Goal: Task Accomplishment & Management: Use online tool/utility

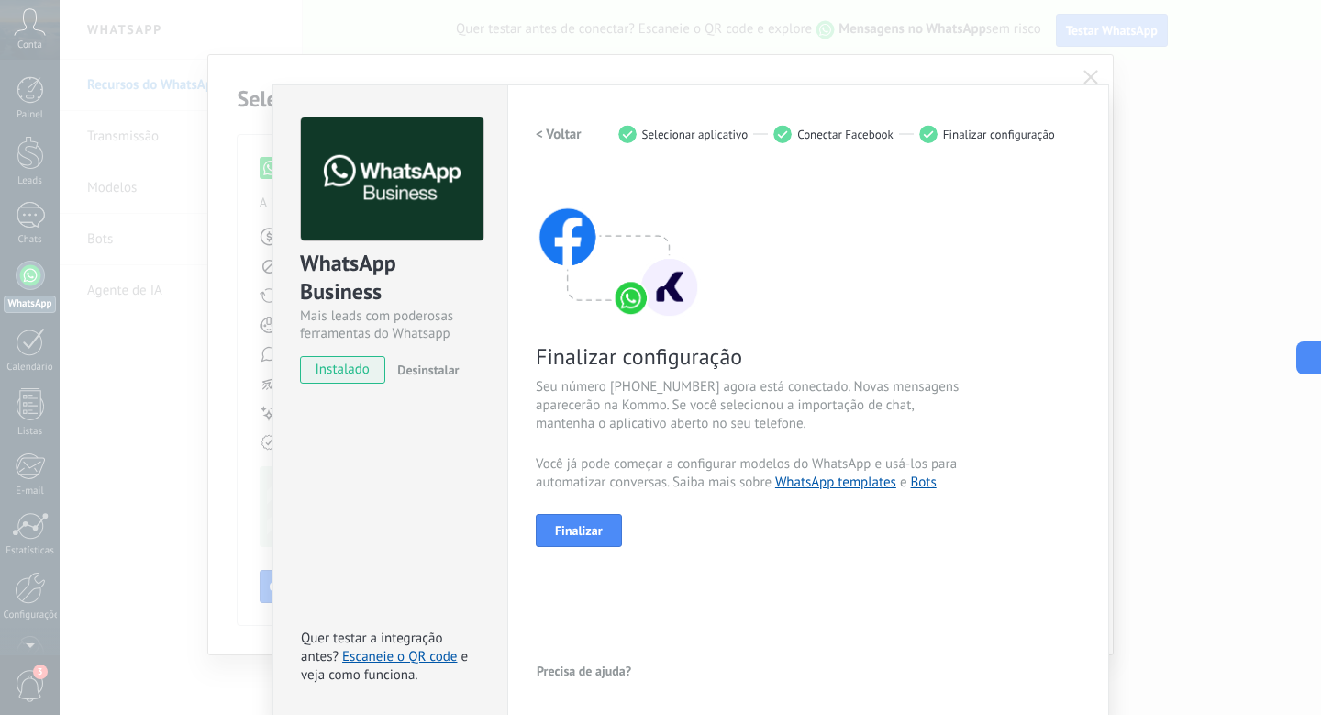
click at [1253, 176] on div "WhatsApp Business Mais leads com poderosas ferramentas do Whatsapp instalado De…" at bounding box center [691, 357] width 1262 height 715
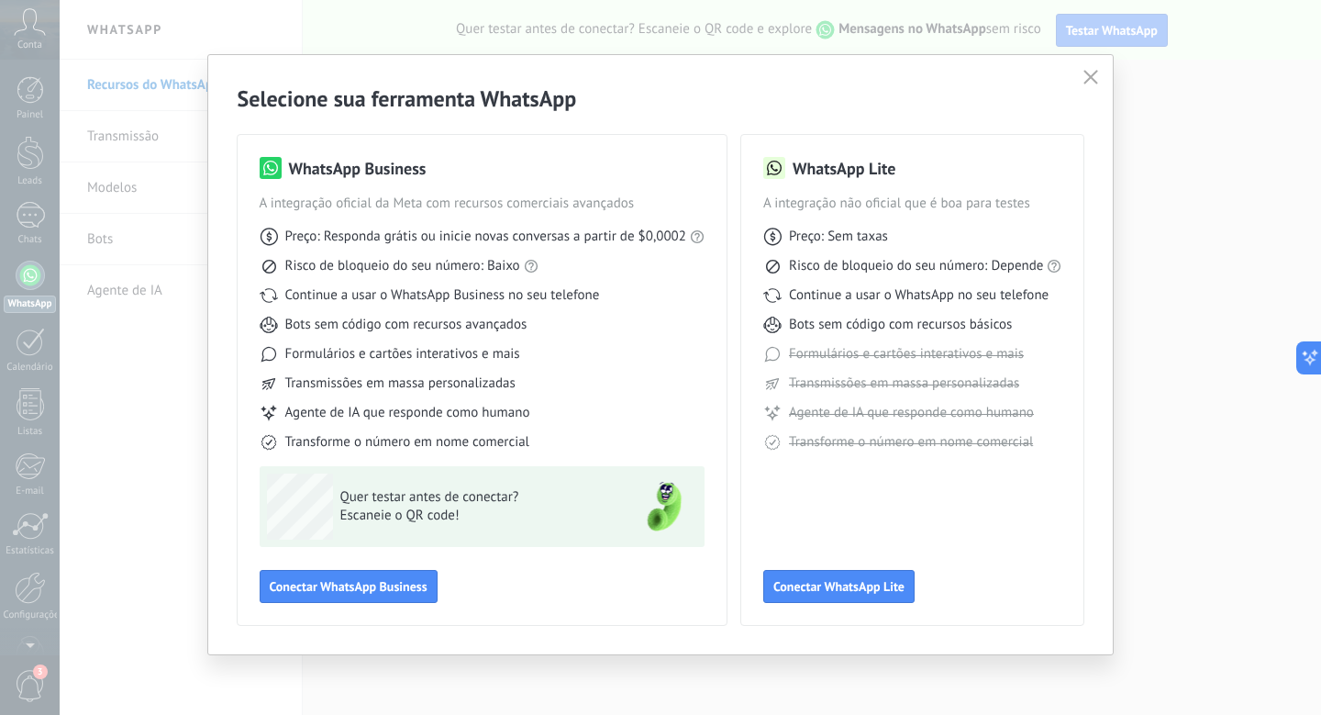
click at [1099, 72] on button "button" at bounding box center [1091, 78] width 24 height 26
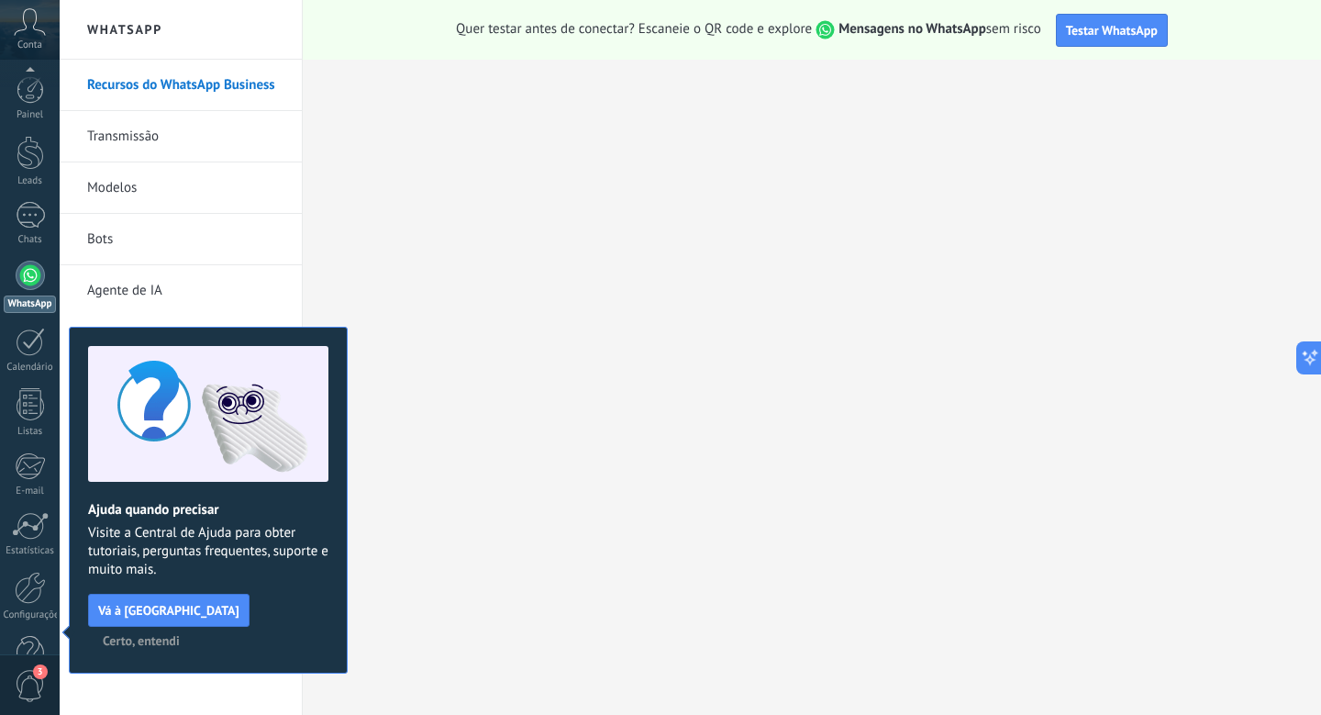
click at [121, 257] on link "Bots" at bounding box center [185, 239] width 196 height 51
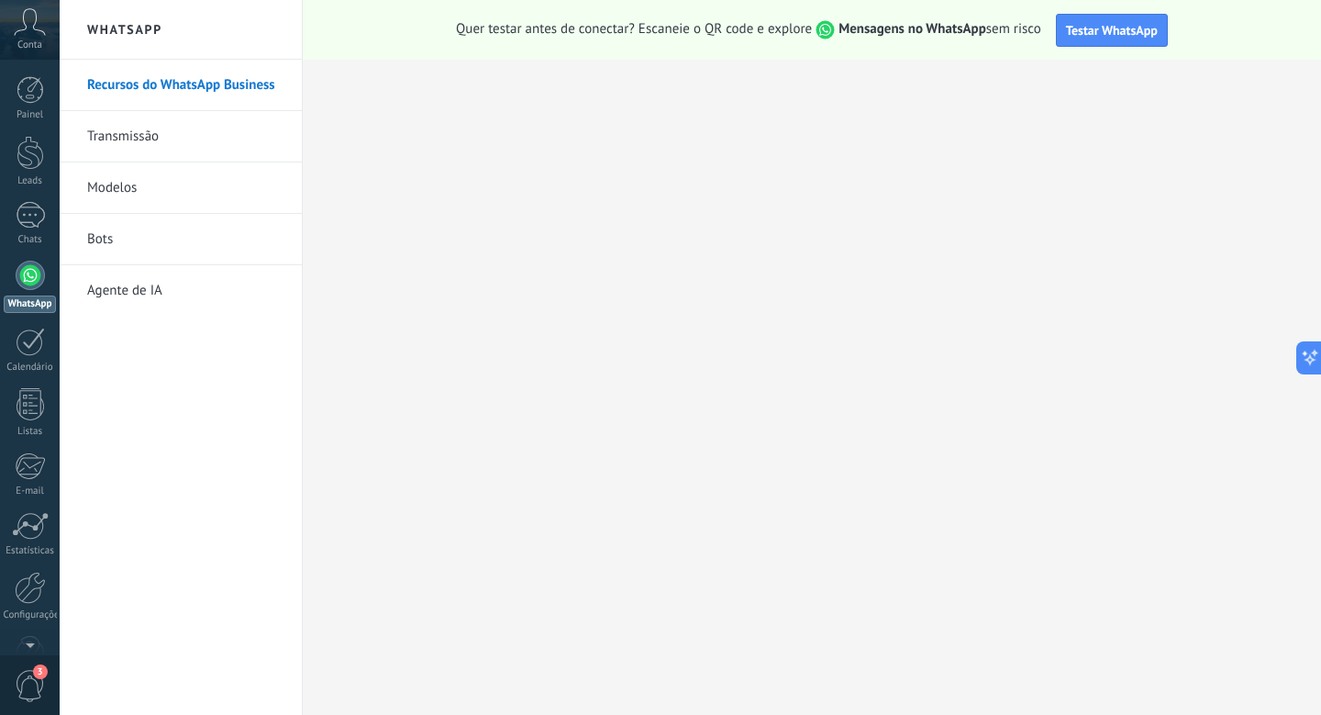
click at [150, 230] on link "Bots" at bounding box center [185, 239] width 196 height 51
click at [88, 243] on link "Bots" at bounding box center [185, 239] width 196 height 51
